Goal: Transaction & Acquisition: Purchase product/service

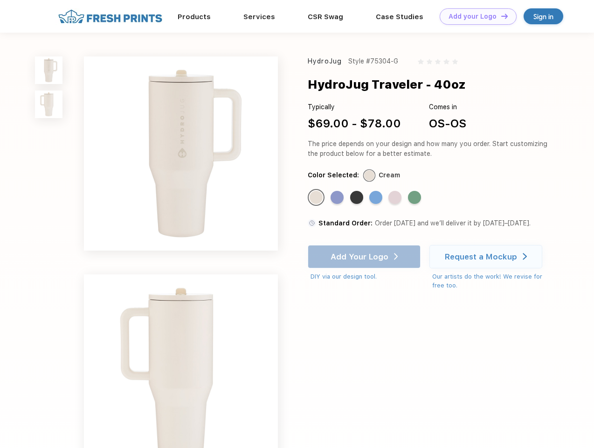
click at [475, 16] on link "Add your Logo Design Tool" at bounding box center [478, 16] width 77 height 16
click at [0, 0] on div "Design Tool" at bounding box center [0, 0] width 0 height 0
click at [500, 16] on link "Add your Logo Design Tool" at bounding box center [478, 16] width 77 height 16
click at [49, 70] on img at bounding box center [49, 70] width 28 height 28
click at [49, 104] on img at bounding box center [49, 104] width 28 height 28
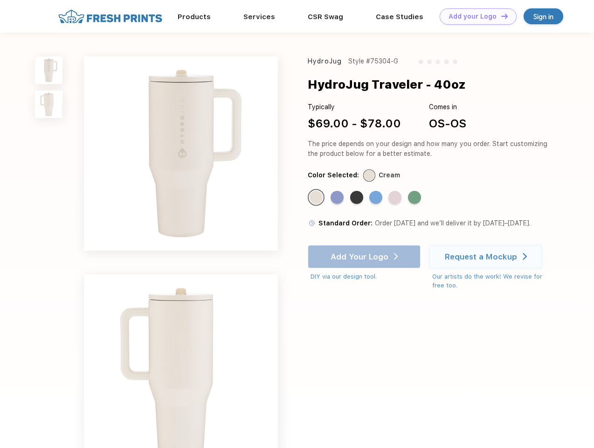
click at [317, 198] on div "Standard Color" at bounding box center [316, 197] width 13 height 13
click at [338, 198] on div "Standard Color" at bounding box center [337, 197] width 13 height 13
click at [358, 198] on div "Standard Color" at bounding box center [356, 197] width 13 height 13
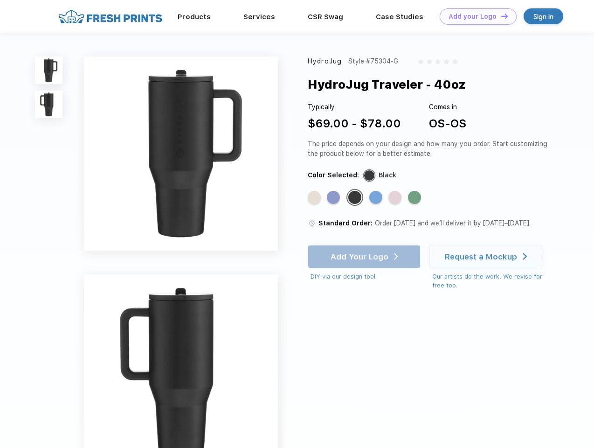
click at [377, 198] on div "Standard Color" at bounding box center [375, 197] width 13 height 13
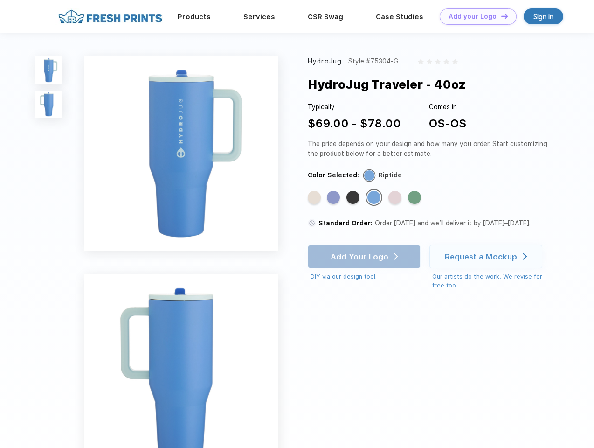
click at [396, 198] on div "Standard Color" at bounding box center [395, 197] width 13 height 13
